Goal: Task Accomplishment & Management: Complete application form

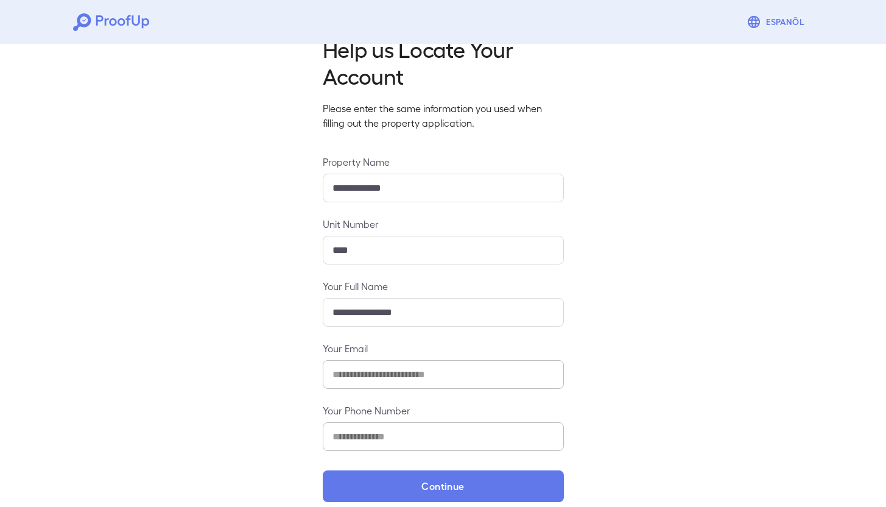
scroll to position [45, 0]
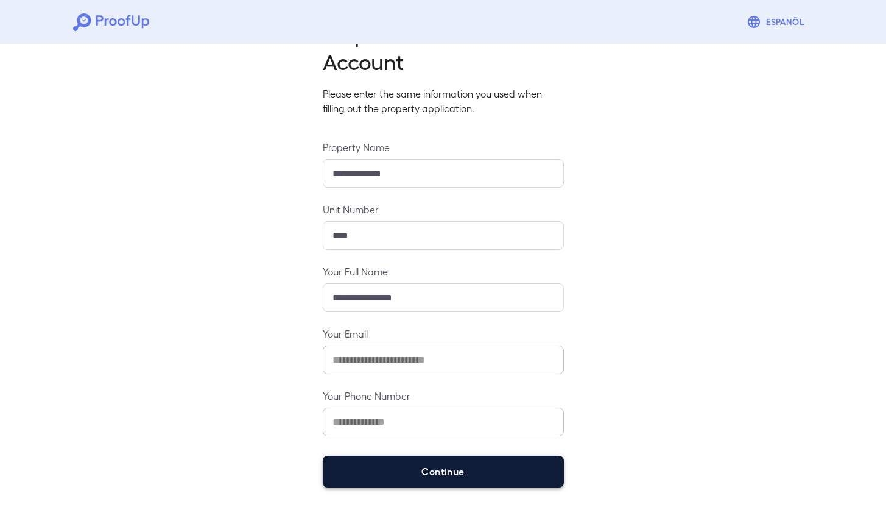
click at [415, 476] on button "Continue" at bounding box center [443, 472] width 241 height 32
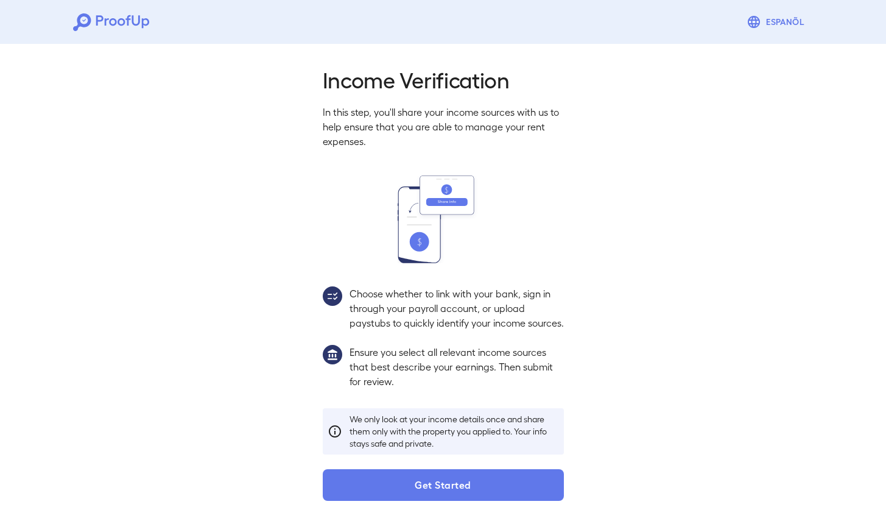
scroll to position [27, 0]
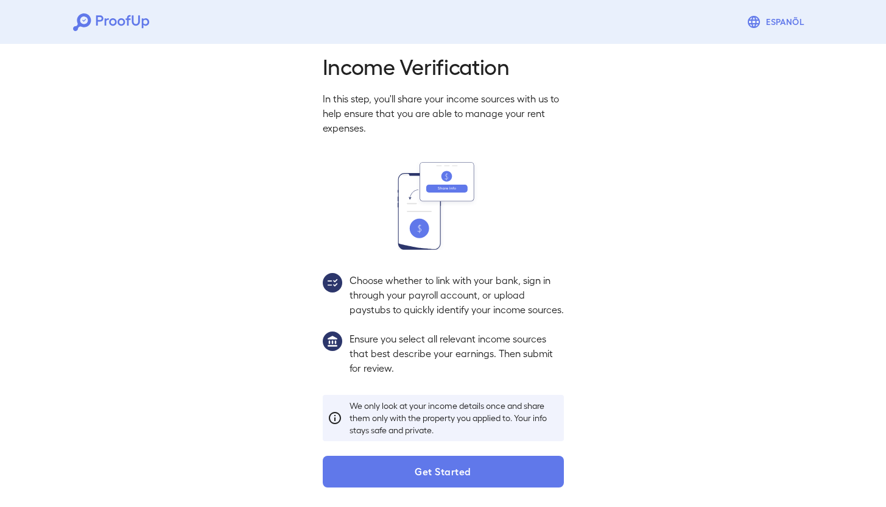
click at [427, 273] on p "Choose whether to link with your bank, sign in through your payroll account, or…" at bounding box center [457, 295] width 214 height 44
click at [427, 280] on p "Choose whether to link with your bank, sign in through your payroll account, or…" at bounding box center [457, 295] width 214 height 44
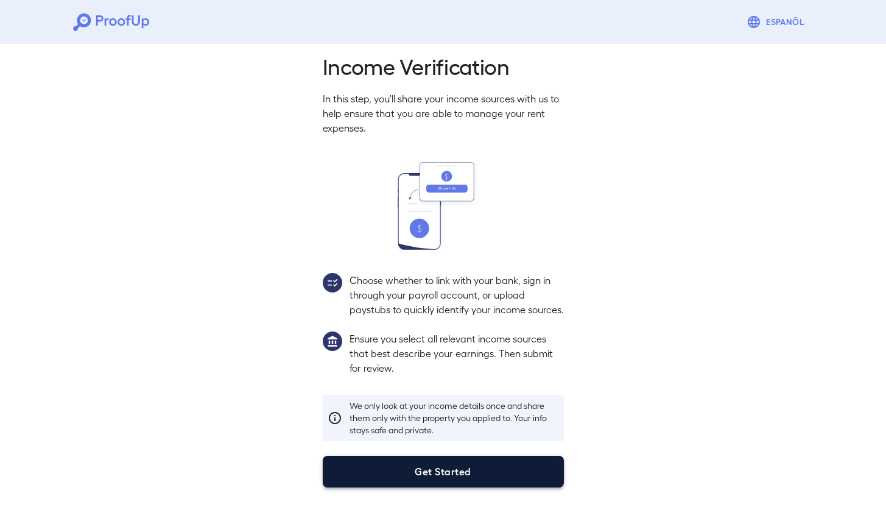
click at [441, 471] on button "Get Started" at bounding box center [443, 472] width 241 height 32
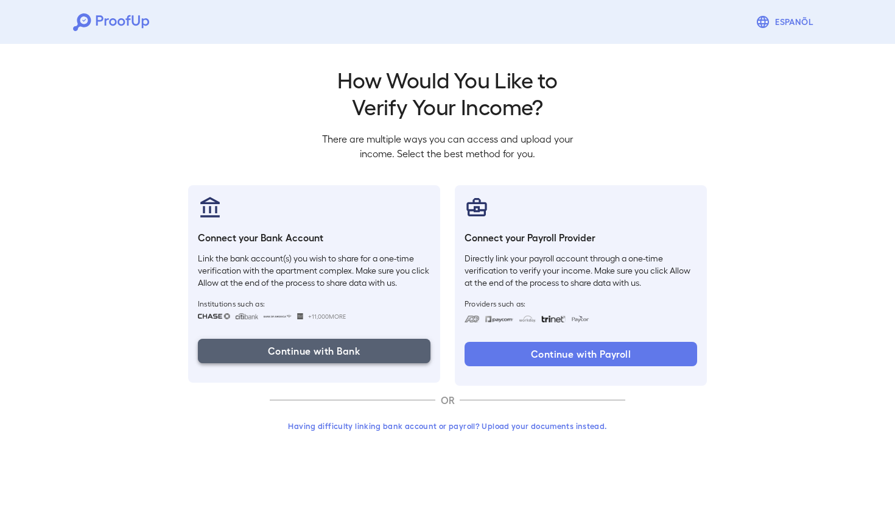
click at [356, 357] on button "Continue with Bank" at bounding box center [314, 351] width 233 height 24
